Goal: Task Accomplishment & Management: Manage account settings

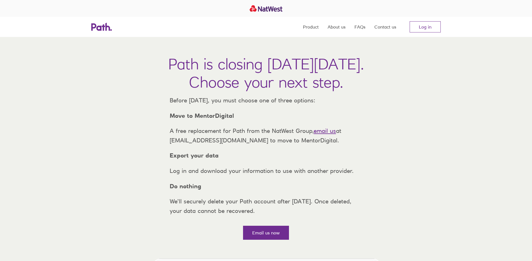
click at [415, 29] on link "Log in" at bounding box center [425, 26] width 31 height 11
click at [435, 24] on link "Log in" at bounding box center [425, 26] width 31 height 11
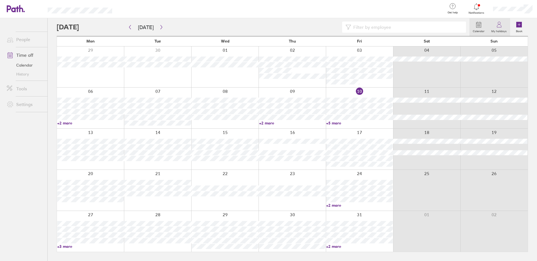
click at [499, 32] on label "My holidays" at bounding box center [498, 30] width 22 height 5
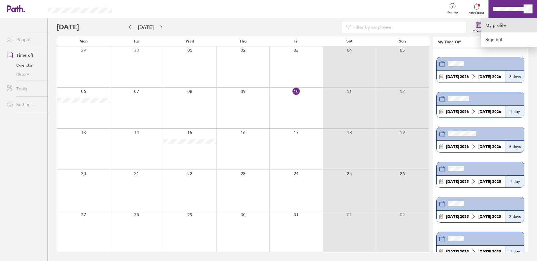
click at [510, 28] on link "My profile" at bounding box center [508, 25] width 56 height 14
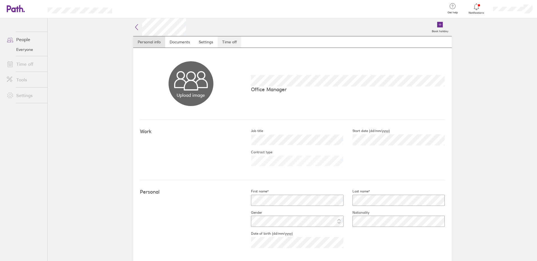
click at [220, 41] on link "Time off" at bounding box center [229, 41] width 24 height 11
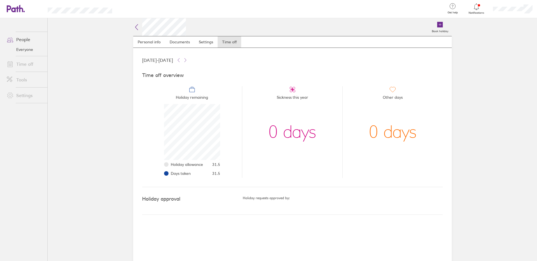
scroll to position [56, 56]
click at [181, 60] on icon at bounding box center [178, 60] width 4 height 4
click at [187, 62] on icon at bounding box center [185, 60] width 4 height 4
click at [181, 61] on icon at bounding box center [178, 60] width 4 height 4
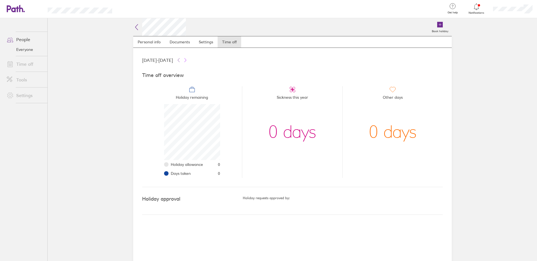
click at [187, 61] on icon at bounding box center [185, 60] width 4 height 4
